Goal: Task Accomplishment & Management: Manage account settings

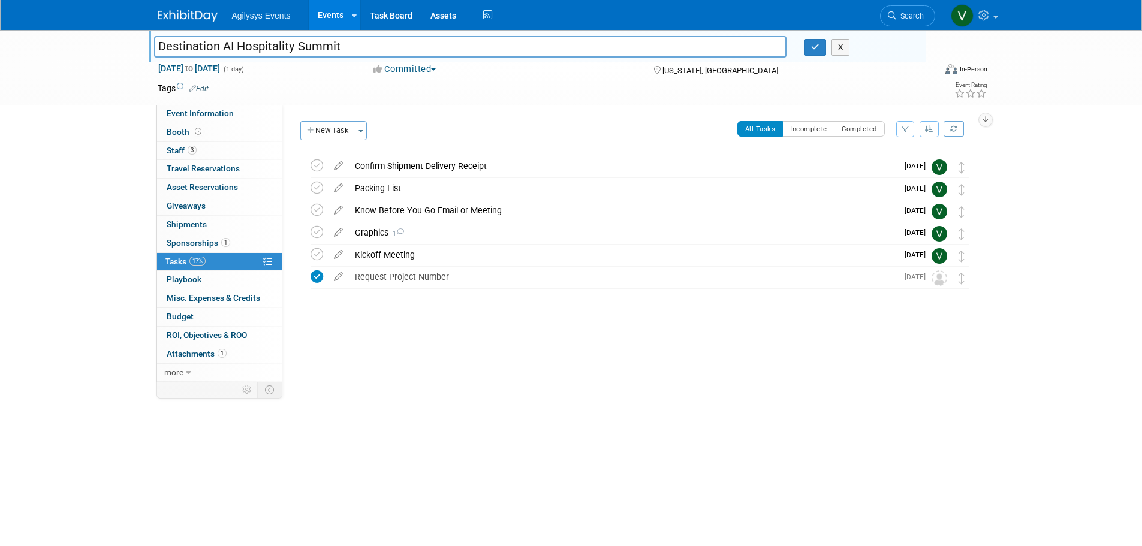
click at [187, 17] on img at bounding box center [188, 16] width 60 height 12
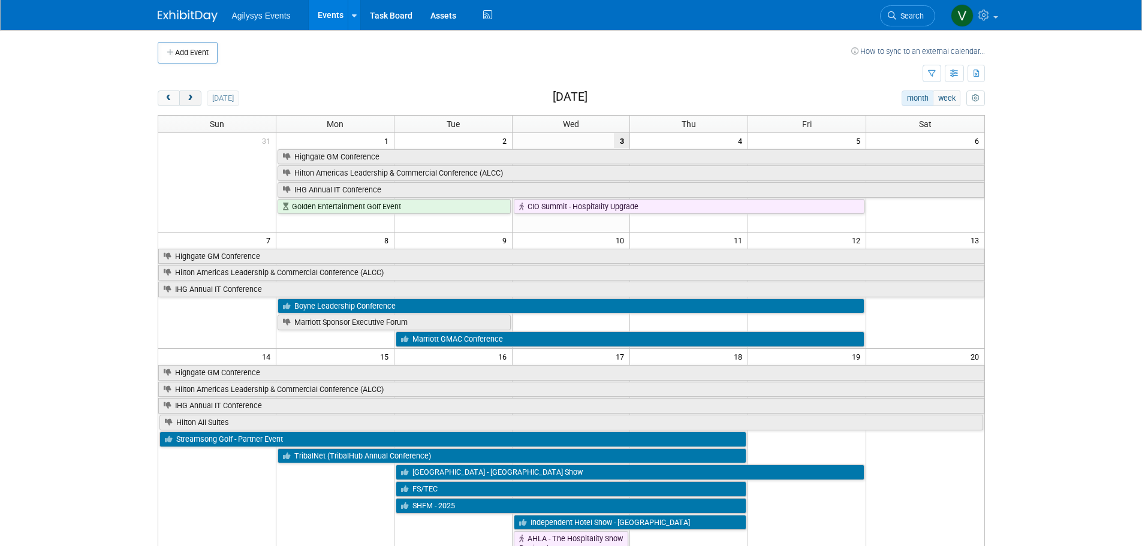
click at [191, 93] on button "next" at bounding box center [190, 98] width 22 height 16
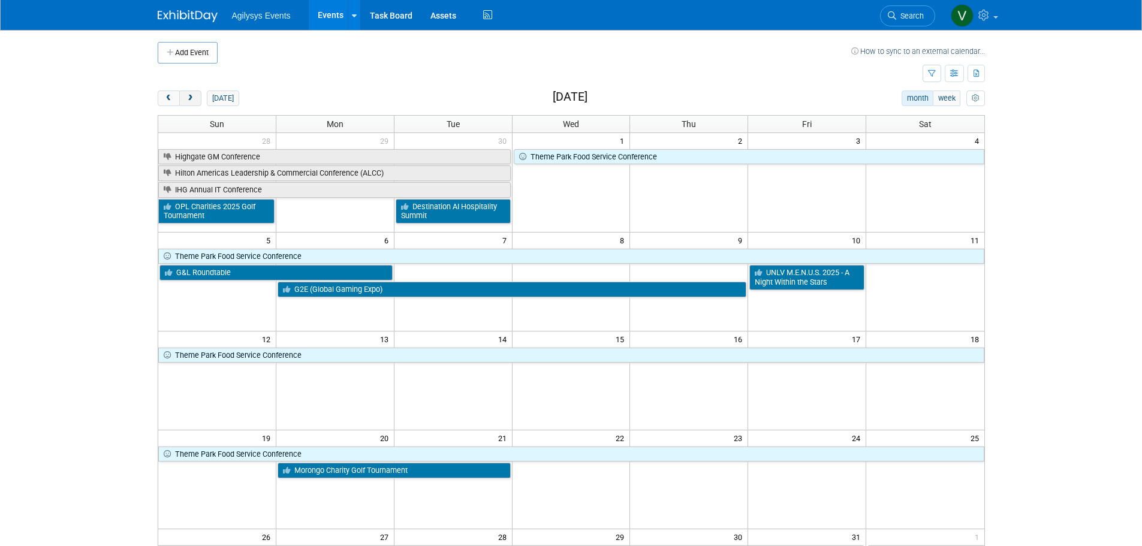
click at [188, 98] on span "next" at bounding box center [190, 99] width 9 height 8
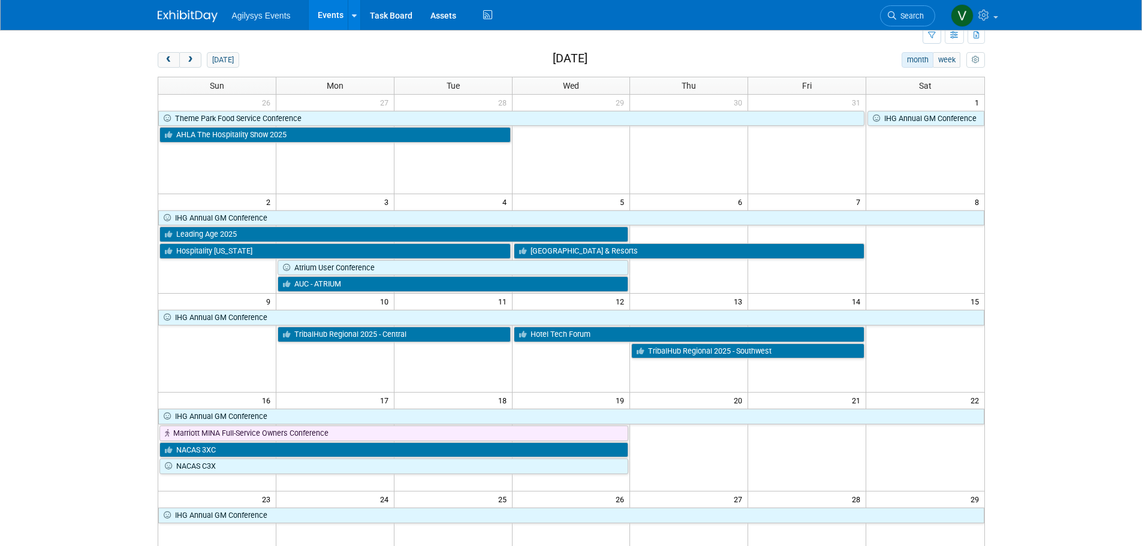
scroll to position [60, 0]
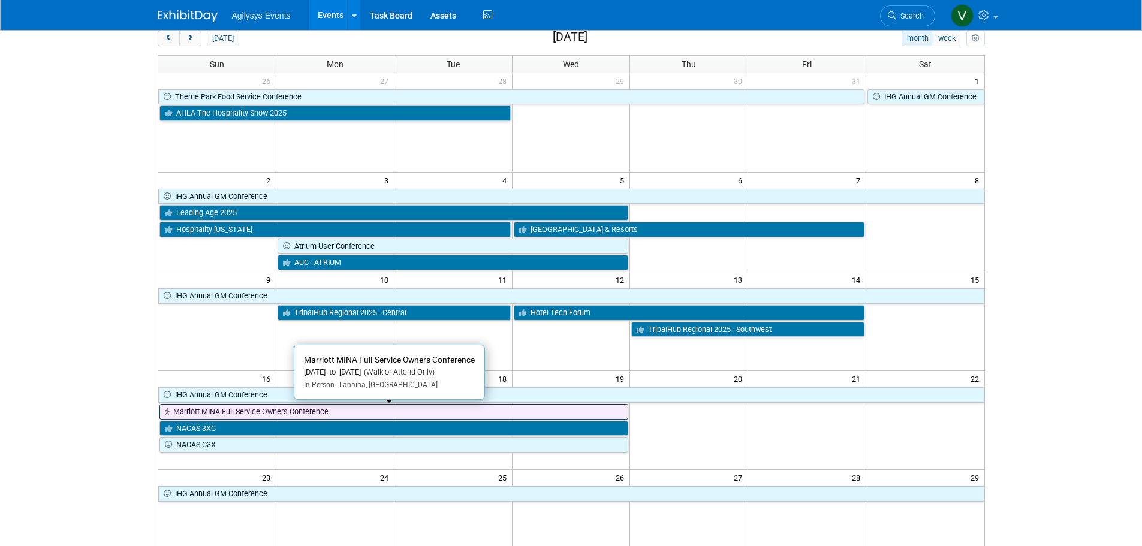
click at [324, 415] on link "Marriott MINA Full-Service Owners Conference" at bounding box center [393, 412] width 469 height 16
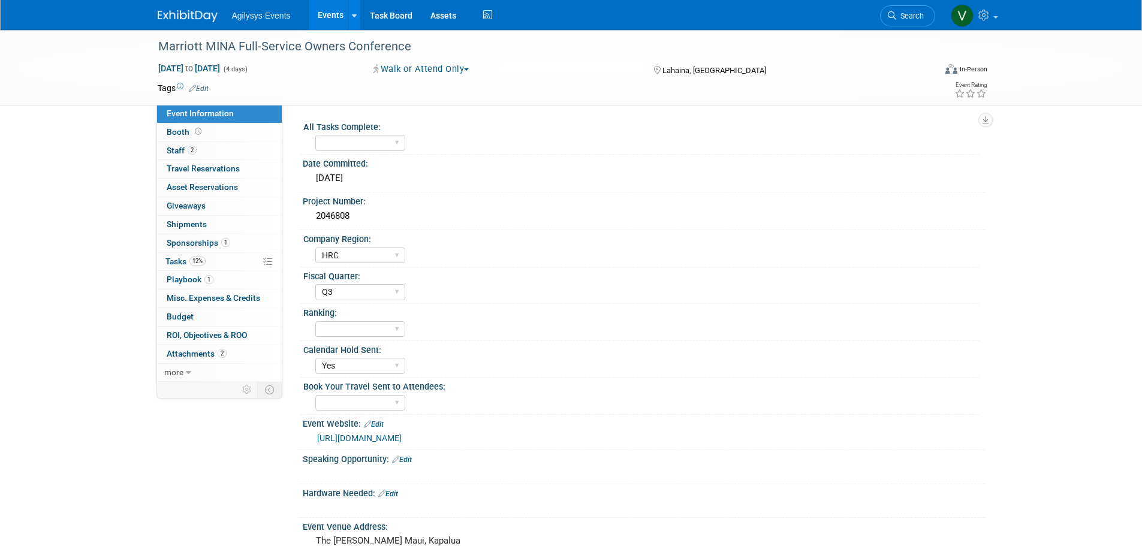
select select "HRC"
select select "Q3"
select select "Yes"
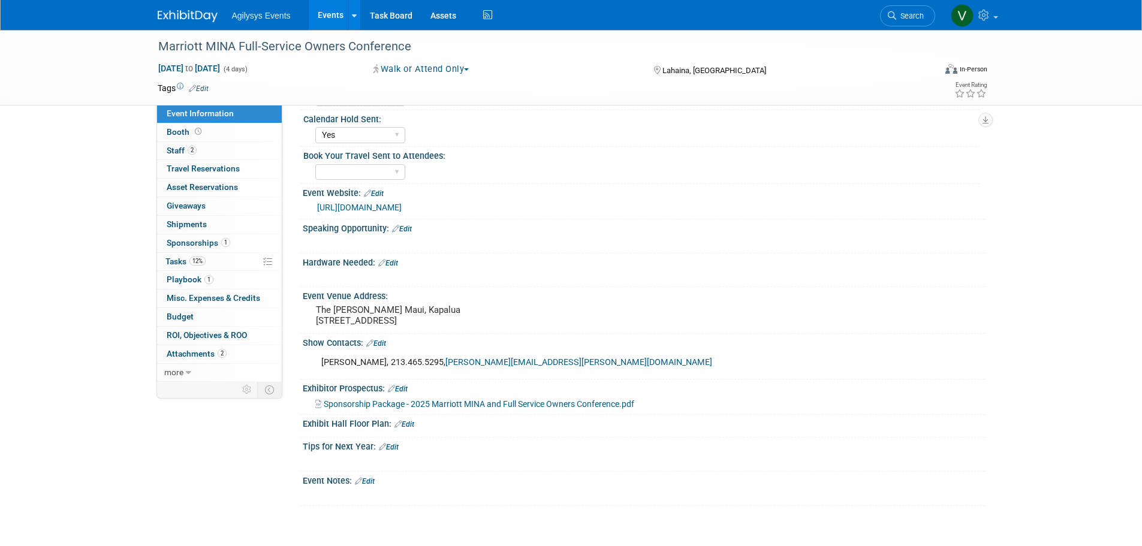
scroll to position [240, 0]
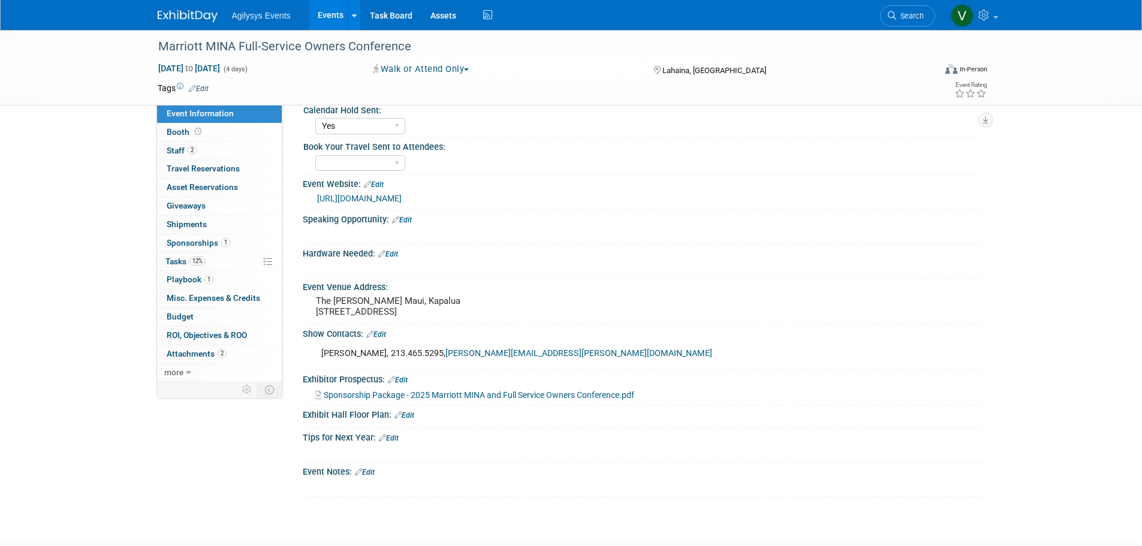
click at [504, 400] on span "Sponsorship Package - 2025 Marriott MINA and Full Service Owners Conference.pdf" at bounding box center [479, 395] width 310 height 10
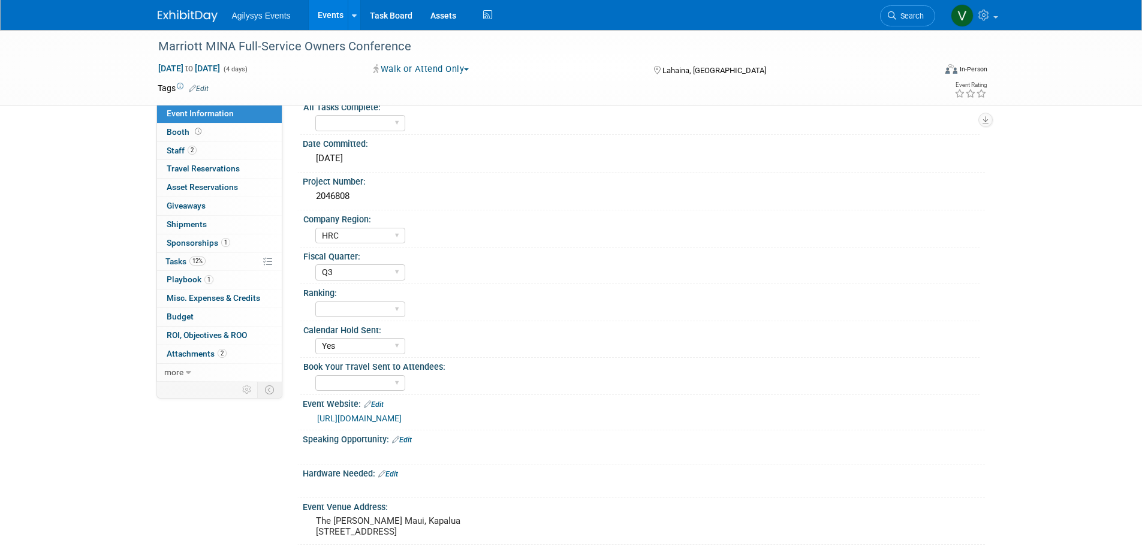
scroll to position [0, 0]
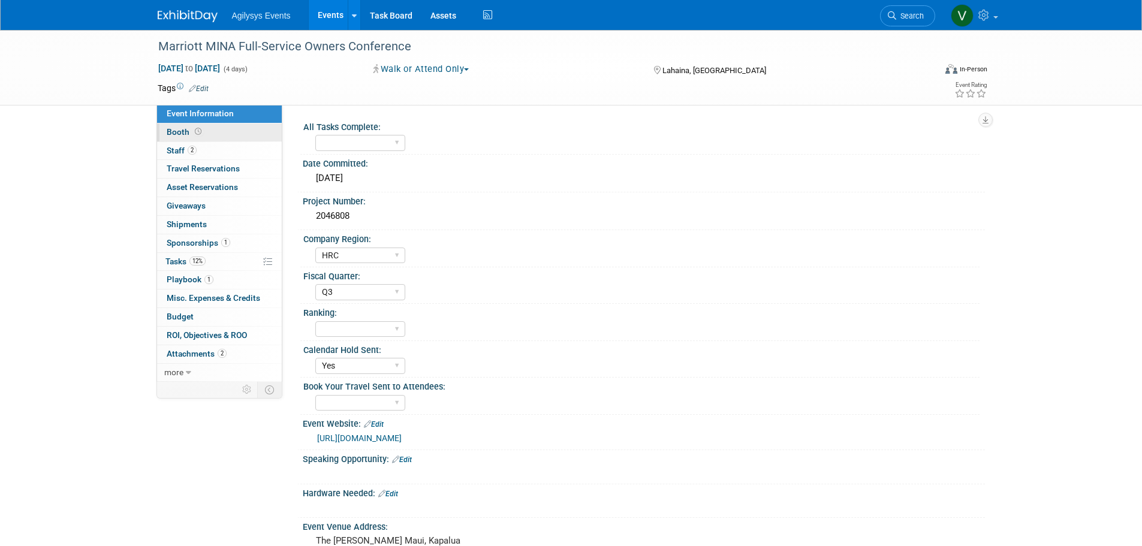
click at [179, 132] on span "Booth" at bounding box center [185, 132] width 37 height 10
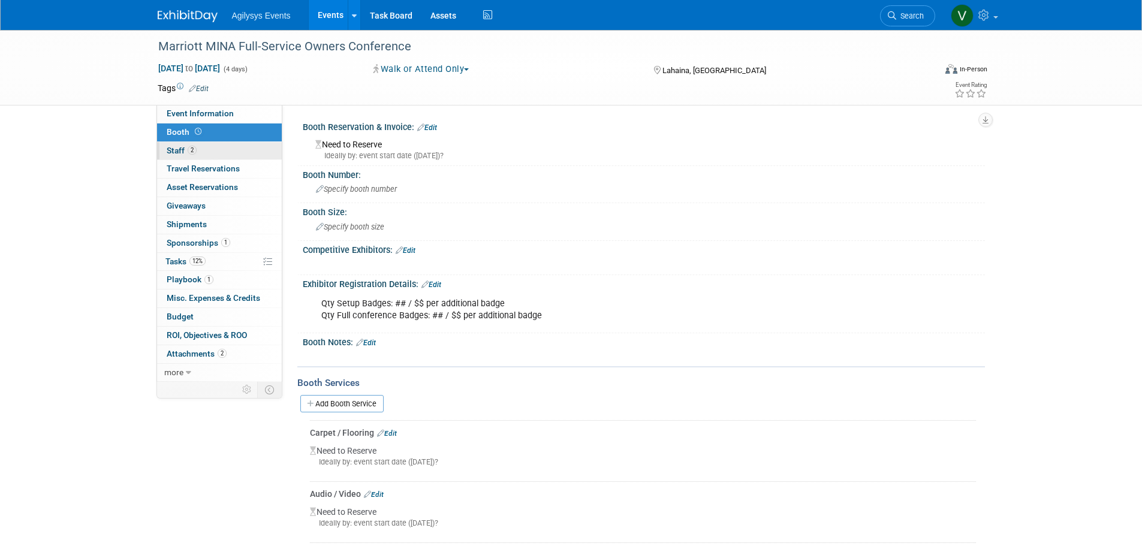
click at [182, 147] on span "Staff 2" at bounding box center [182, 151] width 30 height 10
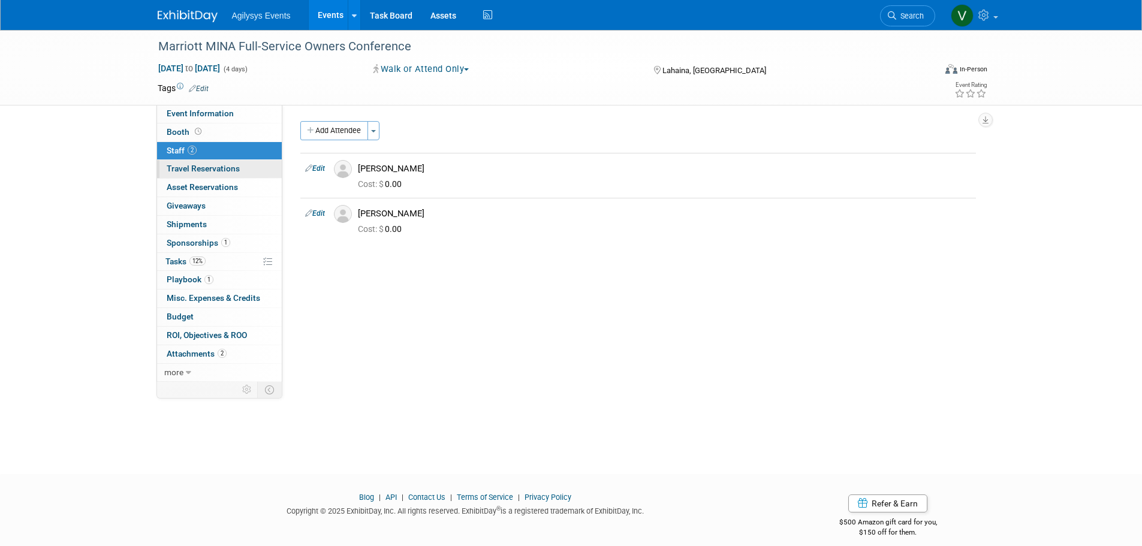
click at [191, 167] on span "Travel Reservations 0" at bounding box center [203, 169] width 73 height 10
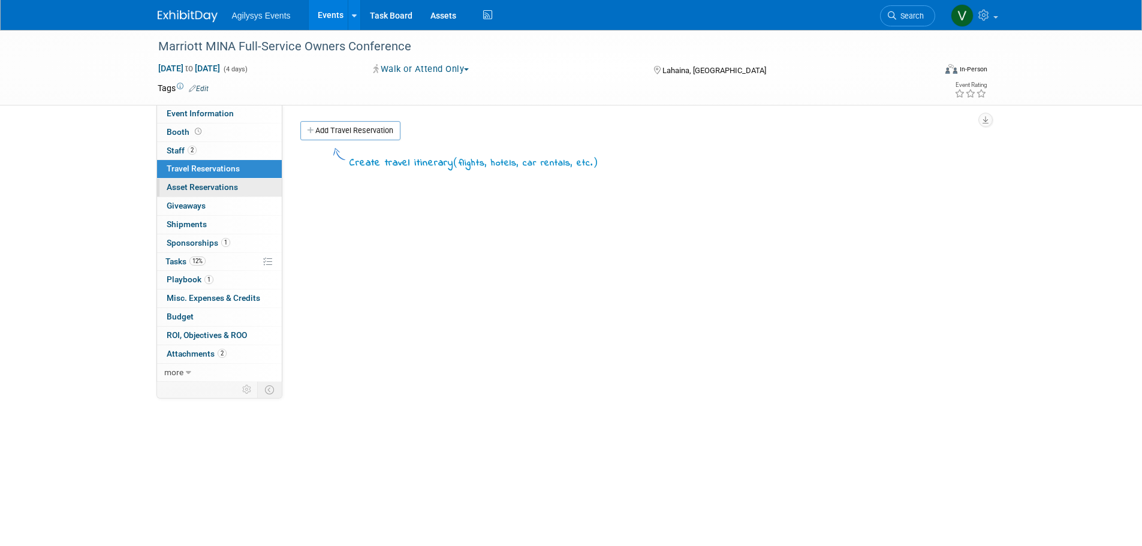
click at [199, 185] on span "Asset Reservations 0" at bounding box center [202, 187] width 71 height 10
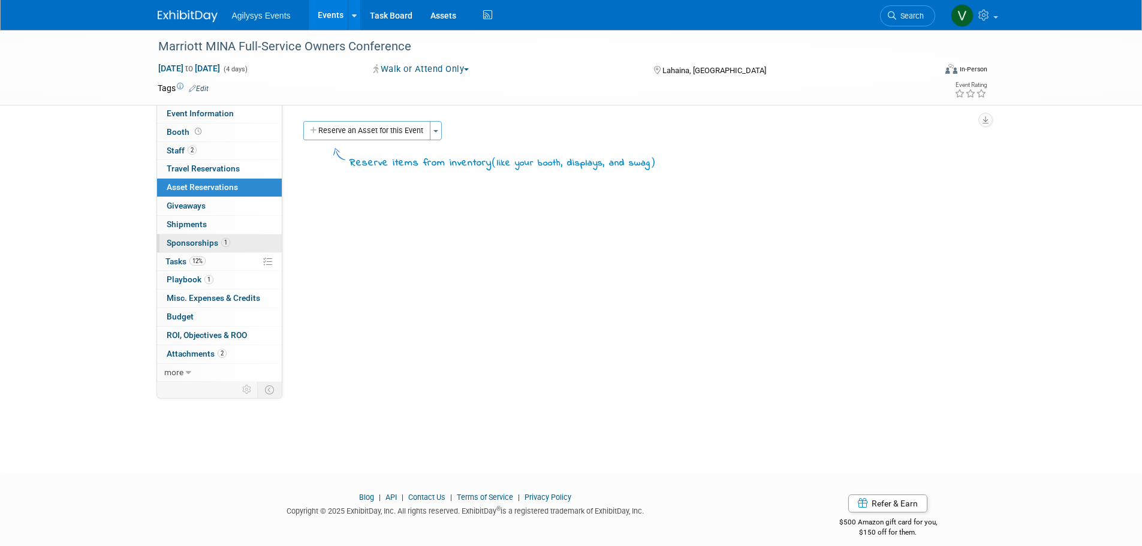
click at [204, 242] on span "Sponsorships 1" at bounding box center [199, 243] width 64 height 10
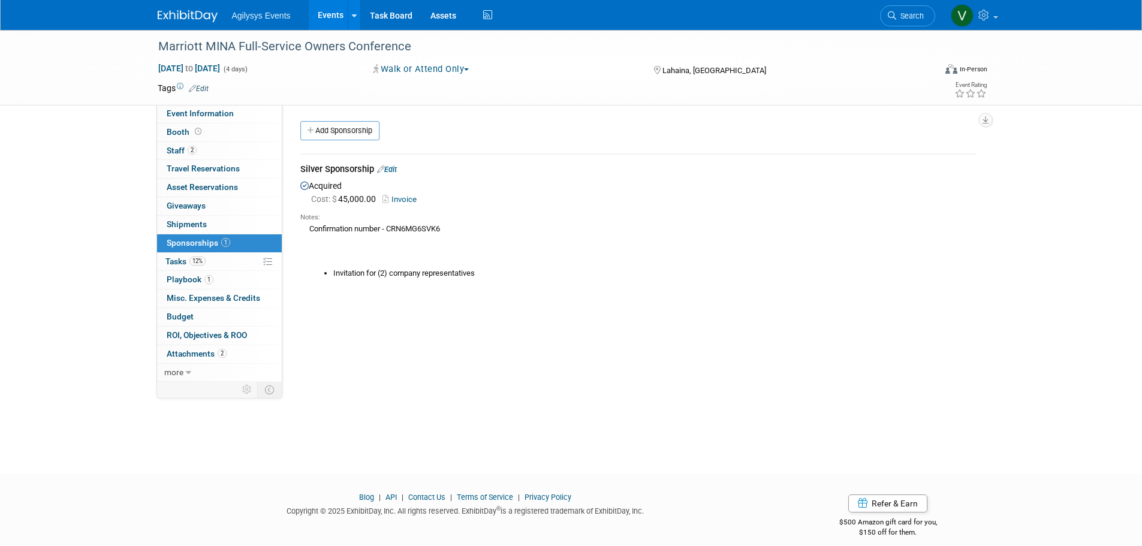
click at [394, 200] on link "Invoice" at bounding box center [401, 199] width 39 height 9
drag, startPoint x: 200, startPoint y: 19, endPoint x: 241, endPoint y: 9, distance: 41.9
click at [200, 17] on img at bounding box center [188, 16] width 60 height 12
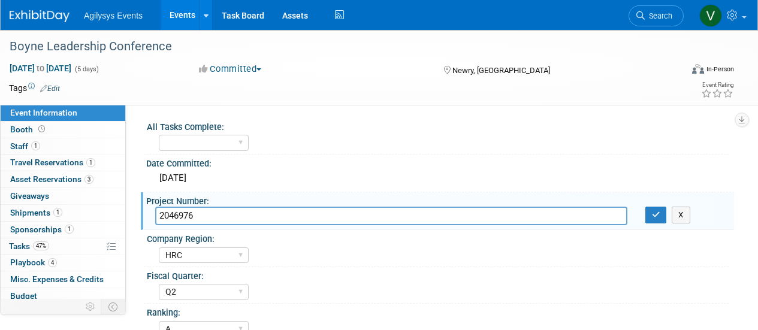
select select "HRC"
select select "Q2"
select select "A"
select select "Yes"
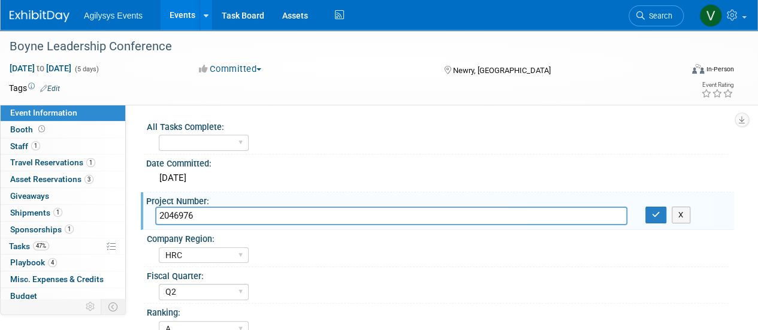
click at [18, 16] on img at bounding box center [40, 16] width 60 height 12
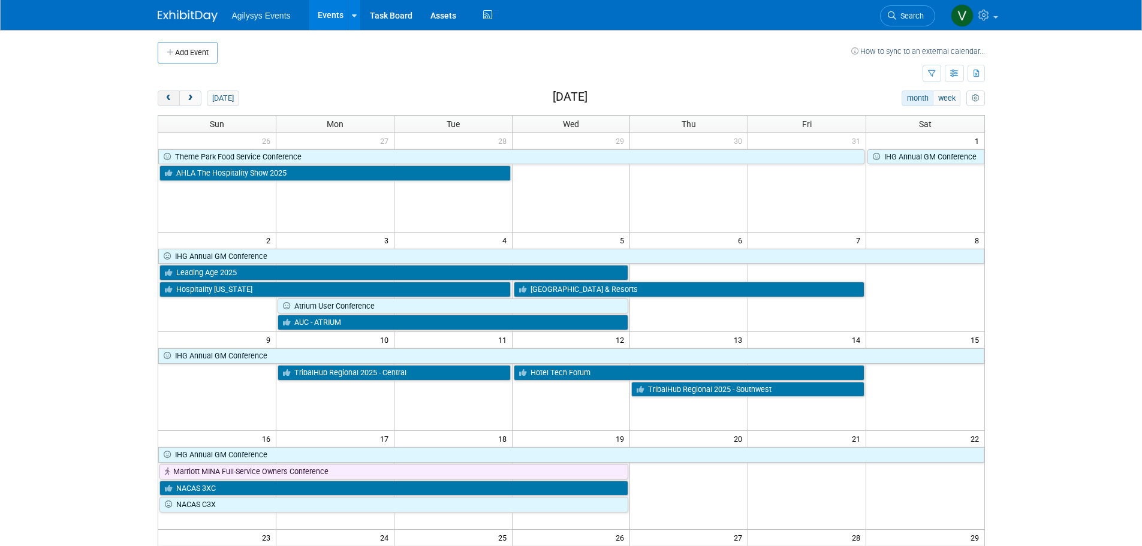
click at [170, 96] on span "prev" at bounding box center [168, 99] width 9 height 8
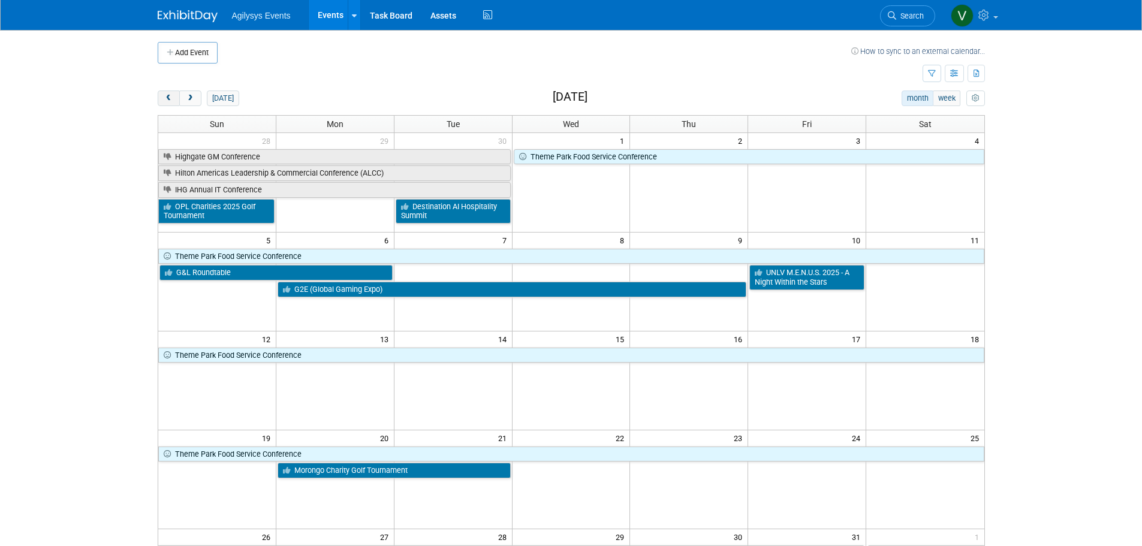
click at [175, 93] on button "prev" at bounding box center [169, 98] width 22 height 16
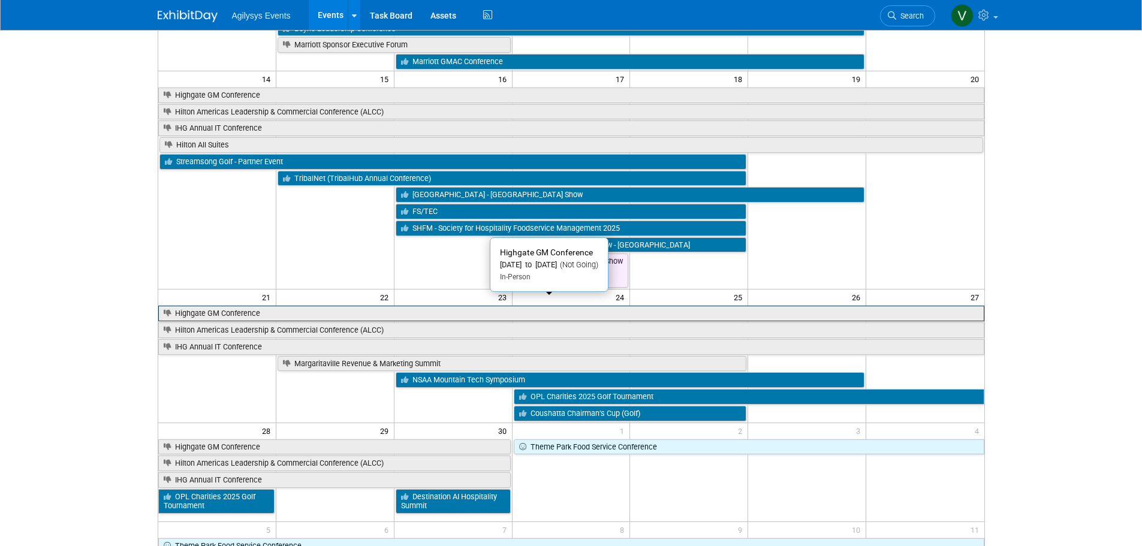
scroll to position [300, 0]
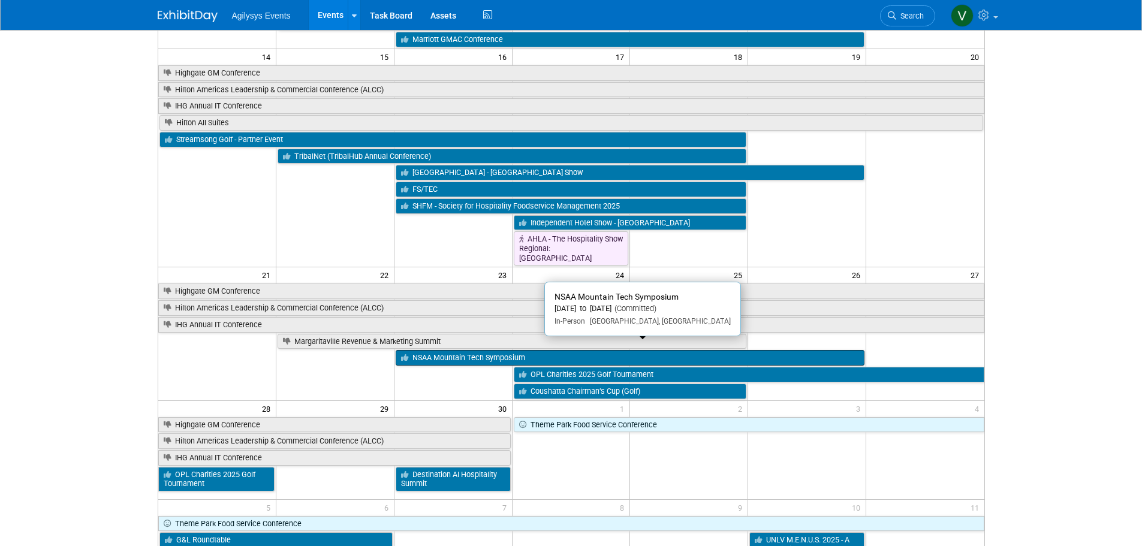
click at [481, 352] on link "NSAA Mountain Tech Symposium" at bounding box center [630, 358] width 469 height 16
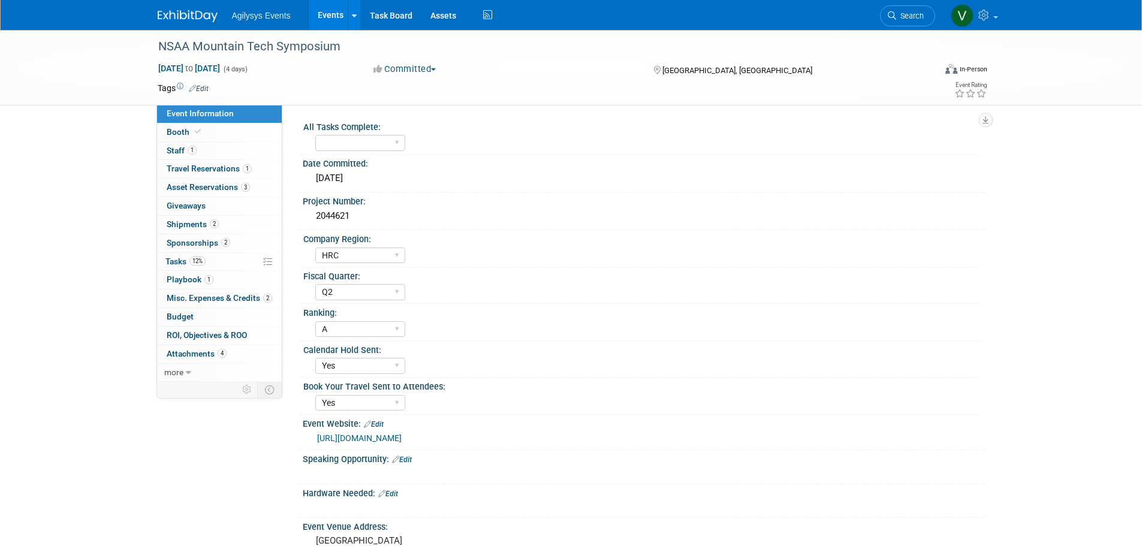
select select "HRC"
select select "Q2"
select select "A"
select select "Yes"
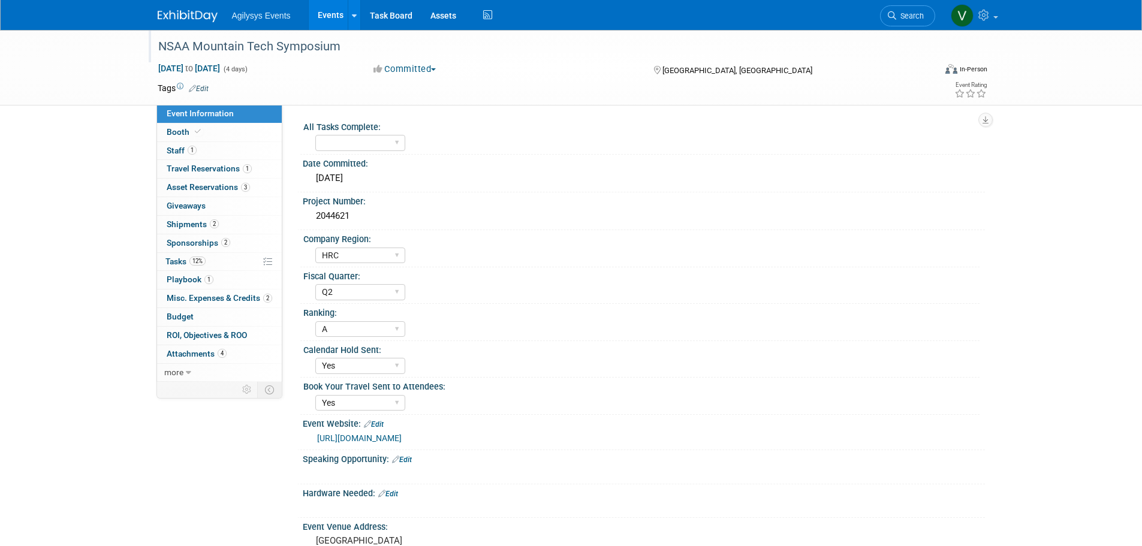
drag, startPoint x: 158, startPoint y: 49, endPoint x: 341, endPoint y: 53, distance: 183.4
click at [341, 53] on div "NSAA Mountain Tech Symposium" at bounding box center [535, 47] width 763 height 22
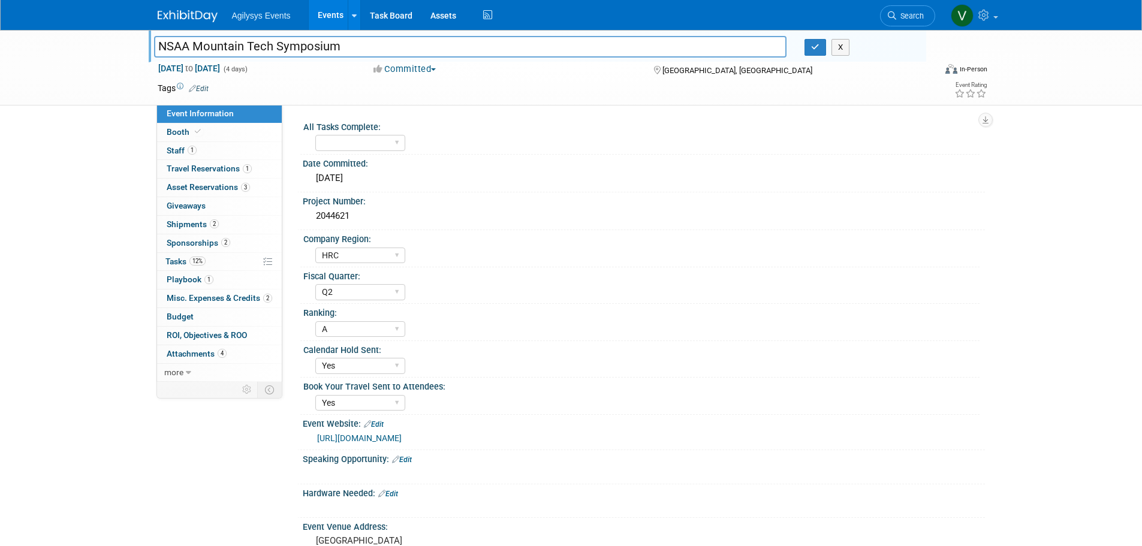
drag, startPoint x: 341, startPoint y: 53, endPoint x: 348, endPoint y: 43, distance: 12.6
click at [348, 43] on input "NSAA Mountain Tech Symposium" at bounding box center [470, 46] width 633 height 21
drag, startPoint x: 351, startPoint y: 46, endPoint x: 155, endPoint y: 38, distance: 195.5
click at [155, 38] on input "NSAA Mountain Tech Symposium" at bounding box center [470, 46] width 633 height 21
click at [712, 68] on span "[GEOGRAPHIC_DATA], [GEOGRAPHIC_DATA]" at bounding box center [737, 70] width 150 height 9
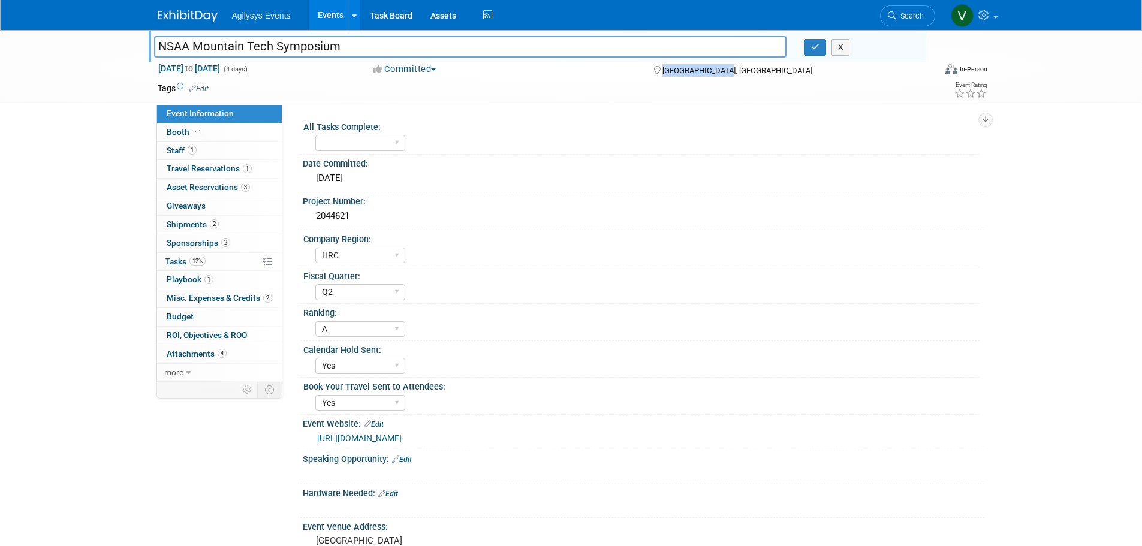
drag, startPoint x: 719, startPoint y: 69, endPoint x: 664, endPoint y: 67, distance: 55.2
click at [664, 67] on div "[GEOGRAPHIC_DATA], [GEOGRAPHIC_DATA]" at bounding box center [749, 69] width 194 height 14
copy span "[GEOGRAPHIC_DATA], [GEOGRAPHIC_DATA]"
click at [187, 318] on span "Budget" at bounding box center [180, 317] width 27 height 10
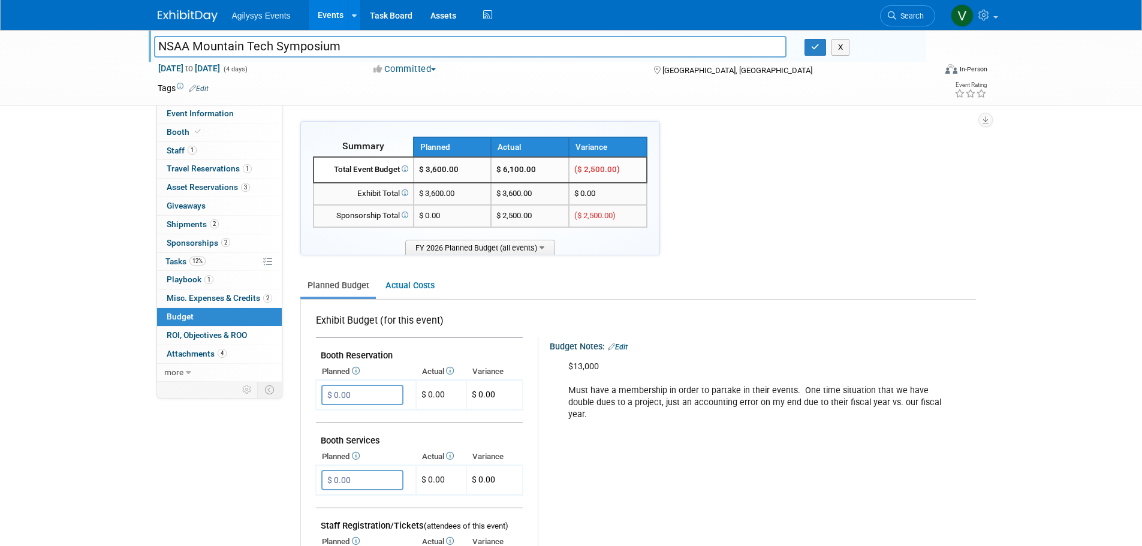
drag, startPoint x: 358, startPoint y: 49, endPoint x: 147, endPoint y: 51, distance: 211.5
click at [147, 51] on div "NSAA Mountain Tech Symposium" at bounding box center [470, 48] width 651 height 18
click at [211, 113] on span "Event Information" at bounding box center [200, 113] width 67 height 10
select select "HRC"
select select "Q2"
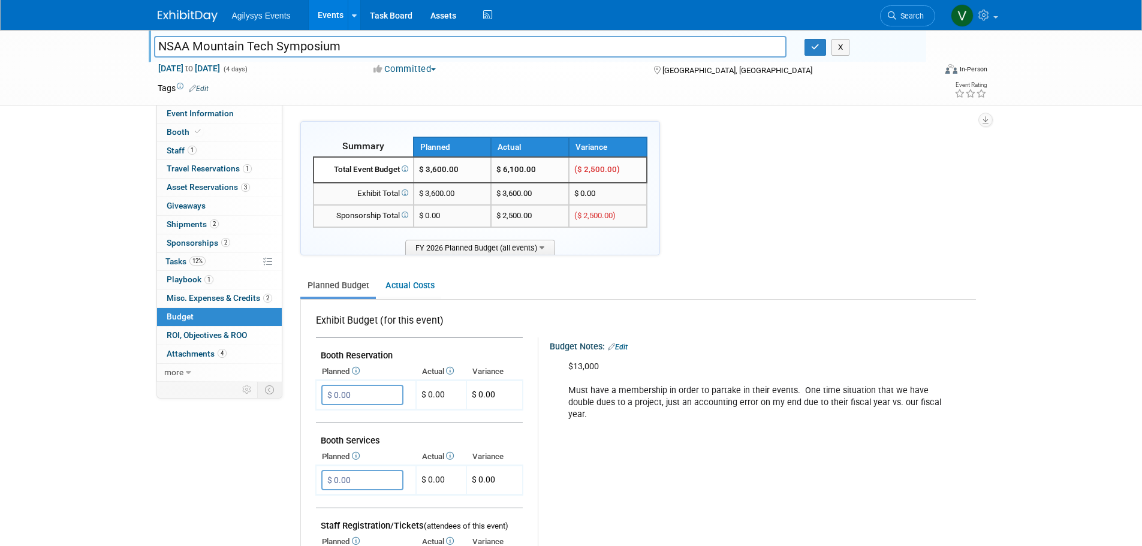
select select "A"
select select "Yes"
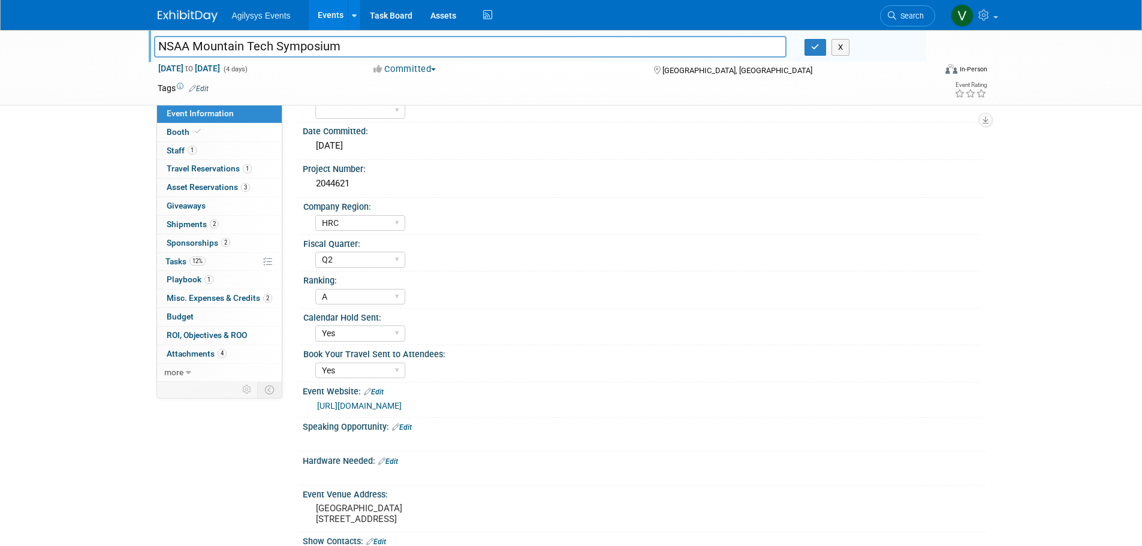
scroll to position [60, 0]
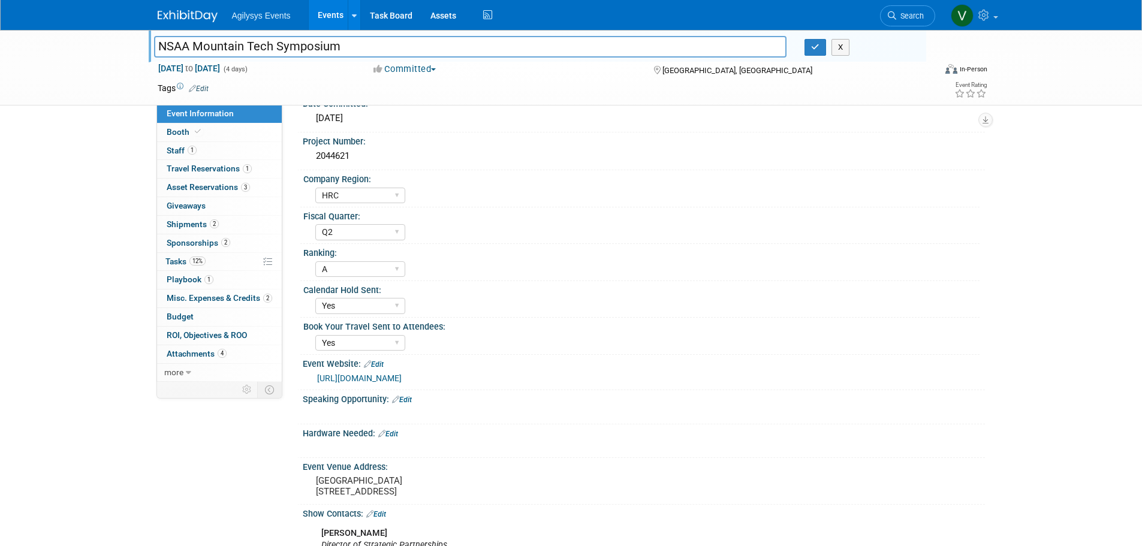
click at [401, 377] on link "[URL][DOMAIN_NAME]" at bounding box center [359, 378] width 84 height 10
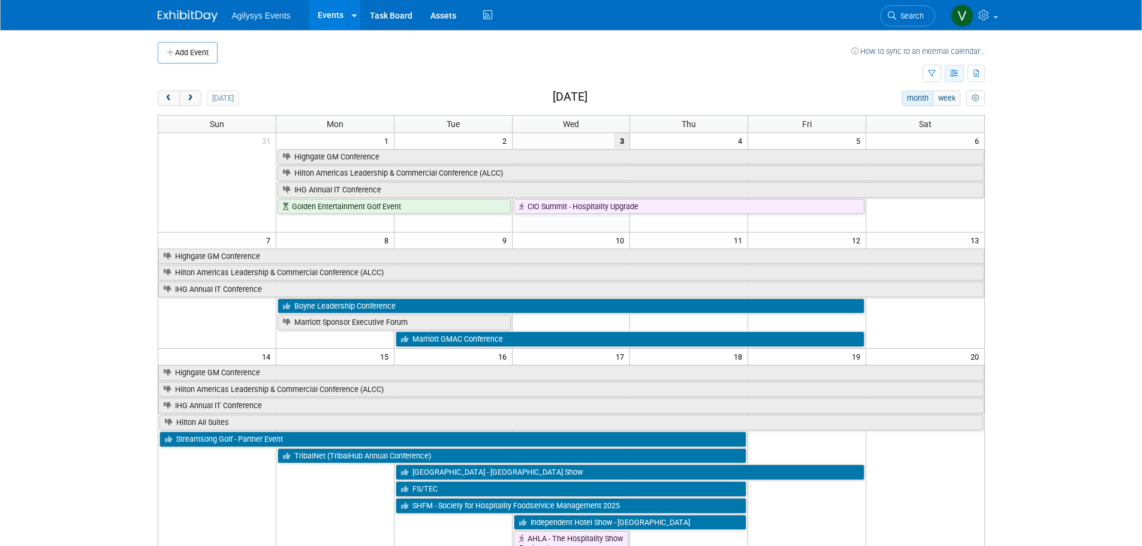
click at [952, 72] on icon "button" at bounding box center [954, 74] width 9 height 8
click at [906, 170] on link "Expert Grid" at bounding box center [903, 170] width 101 height 17
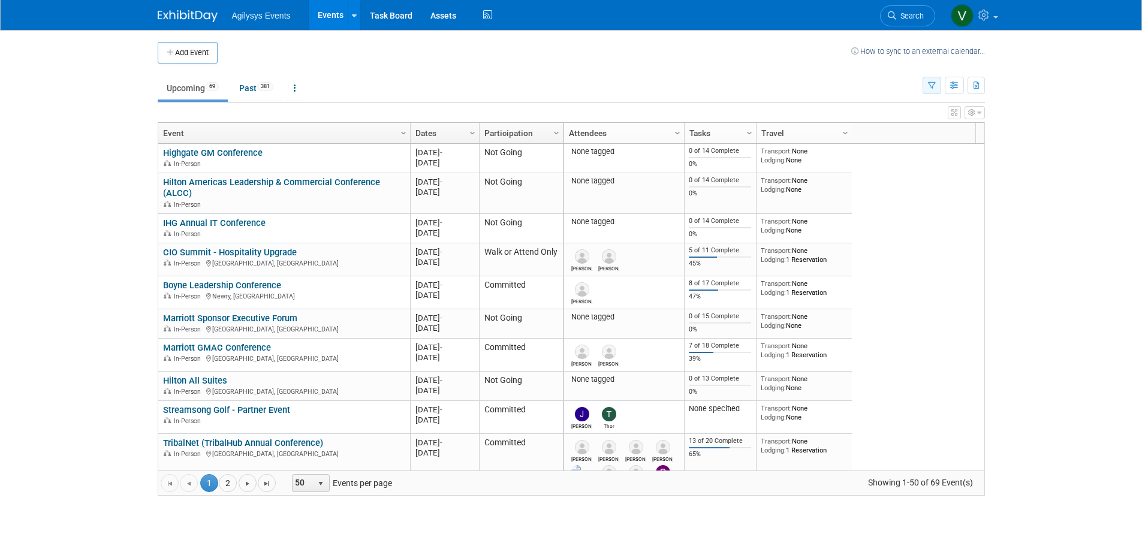
click at [937, 84] on button "button" at bounding box center [931, 85] width 19 height 17
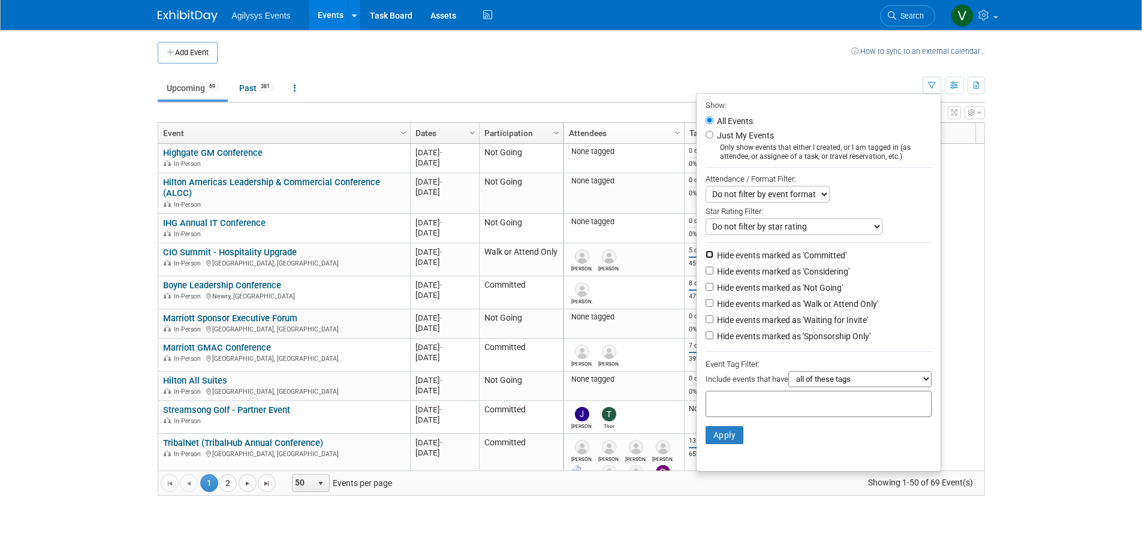
click at [705, 256] on input "Hide events marked as 'Committed'" at bounding box center [709, 254] width 8 height 8
click at [705, 254] on input "Hide events marked as 'Committed'" at bounding box center [709, 254] width 8 height 8
checkbox input "false"
click at [702, 267] on li "Hide events marked as 'Considering'" at bounding box center [818, 272] width 244 height 16
click at [705, 274] on input "Hide events marked as 'Considering'" at bounding box center [709, 271] width 8 height 8
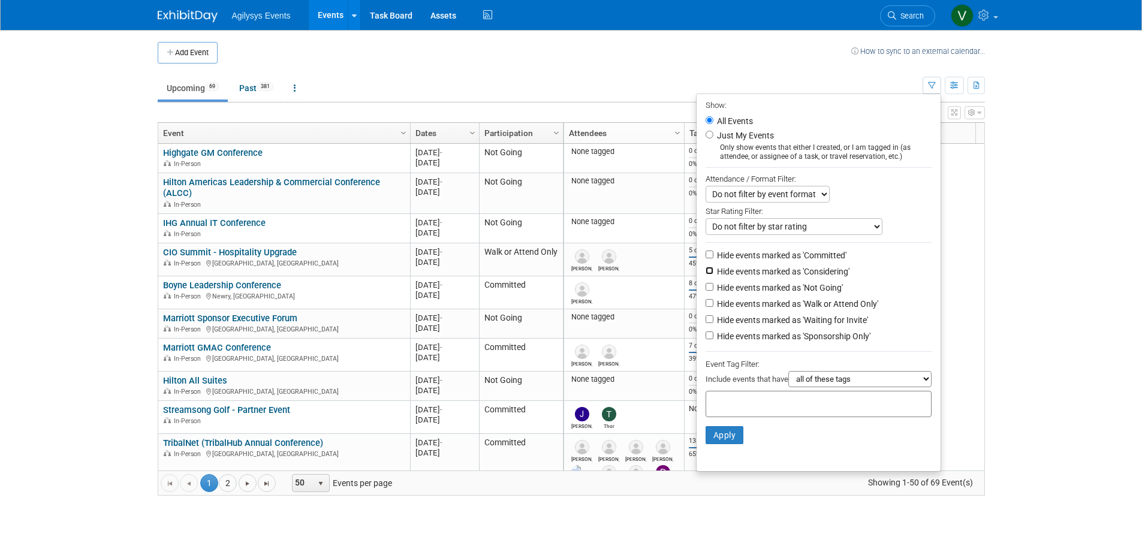
checkbox input "true"
click at [705, 291] on input "Hide events marked as 'Not Going'" at bounding box center [709, 287] width 8 height 8
checkbox input "true"
click at [705, 307] on input "Hide events marked as 'Walk or Attend Only'" at bounding box center [709, 303] width 8 height 8
checkbox input "true"
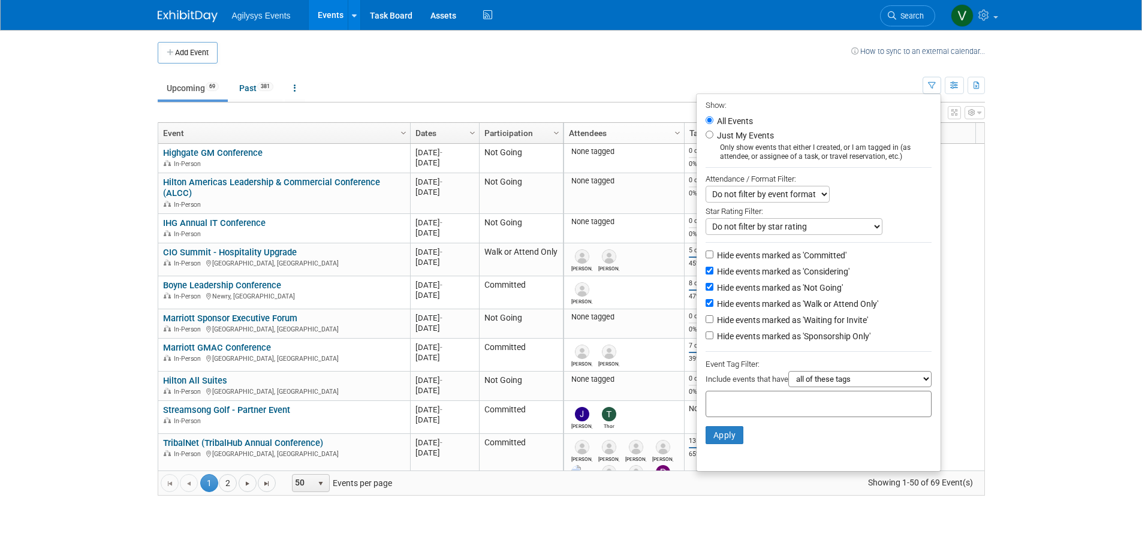
click at [702, 319] on li "Hide events marked as 'Waiting for Invite'" at bounding box center [818, 321] width 244 height 16
click at [705, 322] on input "Hide events marked as 'Waiting for Invite'" at bounding box center [709, 319] width 8 height 8
checkbox input "true"
click at [705, 339] on input "Hide events marked as 'Sponsorship Only'" at bounding box center [709, 335] width 8 height 8
checkbox input "true"
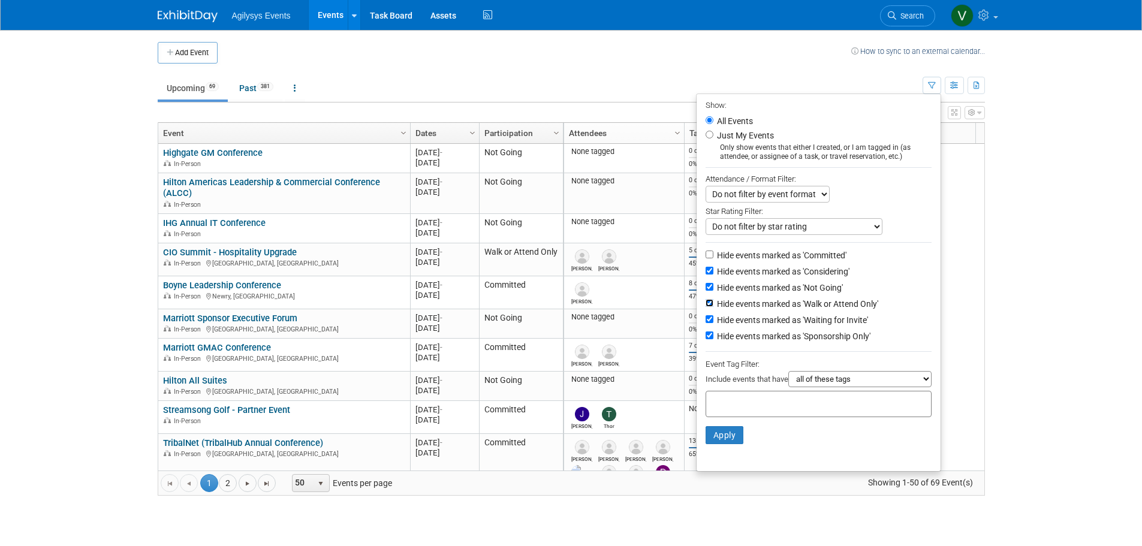
click at [706, 307] on input "Hide events marked as 'Walk or Attend Only'" at bounding box center [709, 303] width 8 height 8
checkbox input "false"
click at [712, 438] on button "Apply" at bounding box center [724, 435] width 38 height 18
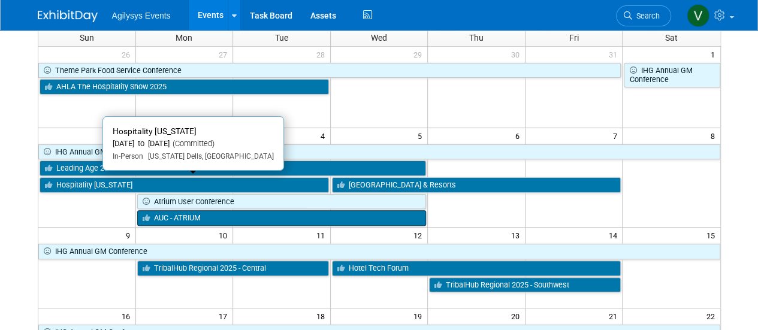
scroll to position [180, 0]
